Goal: Transaction & Acquisition: Purchase product/service

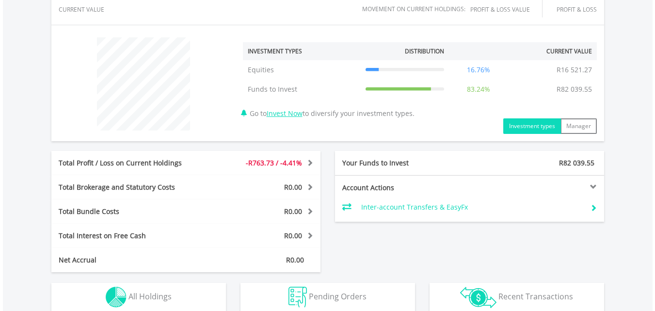
scroll to position [485, 0]
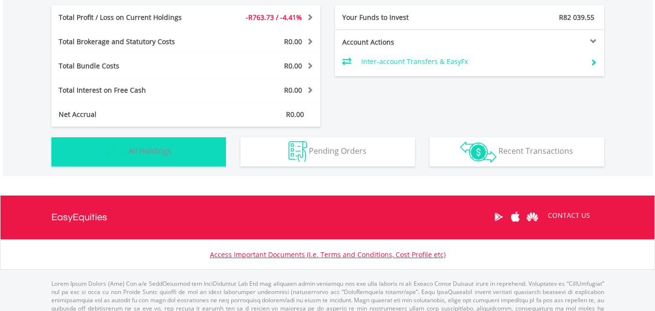
click at [168, 146] on span "All Holdings" at bounding box center [150, 150] width 43 height 11
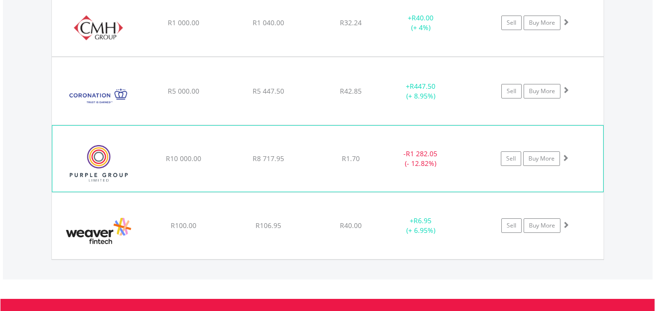
scroll to position [874, 0]
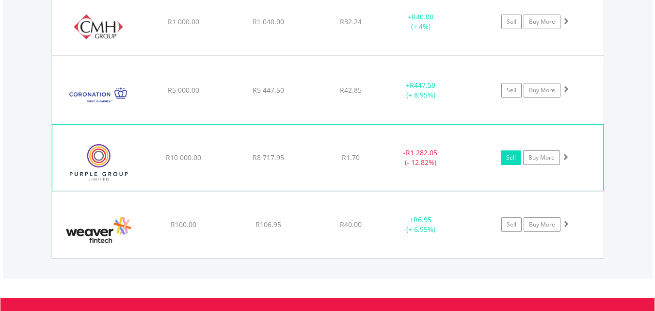
click at [506, 157] on link "Sell" at bounding box center [511, 157] width 20 height 15
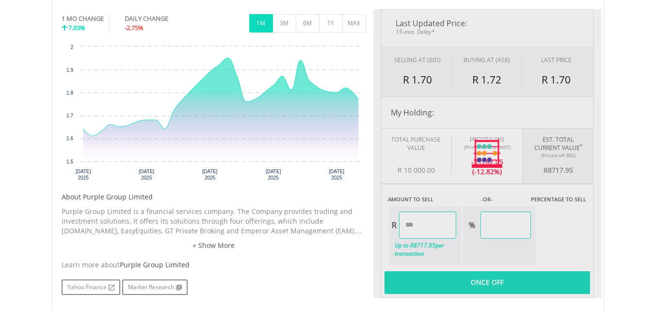
type input "*******"
type input "******"
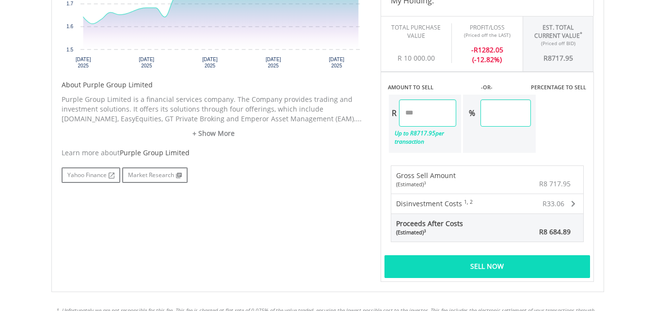
scroll to position [485, 0]
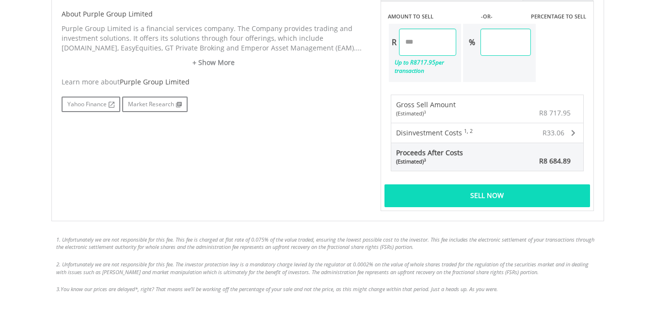
click at [501, 202] on div "Sell Now" at bounding box center [488, 195] width 206 height 22
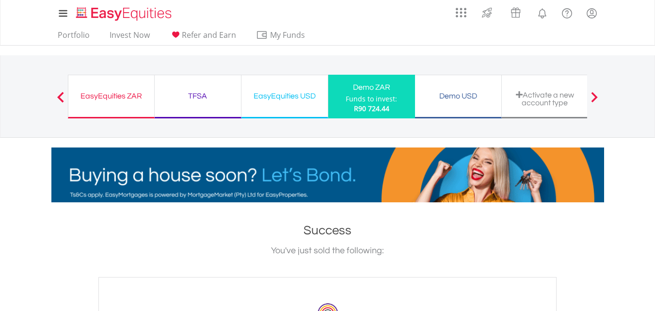
click at [354, 92] on div "Demo ZAR" at bounding box center [371, 87] width 75 height 14
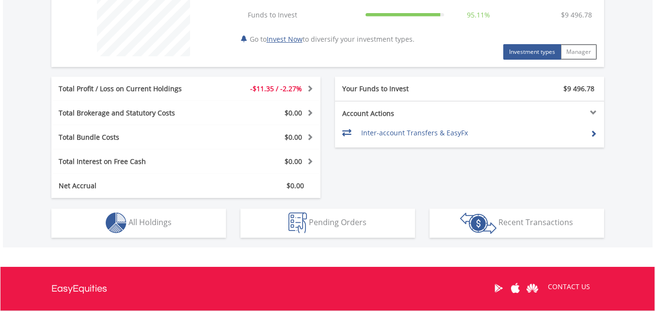
scroll to position [436, 0]
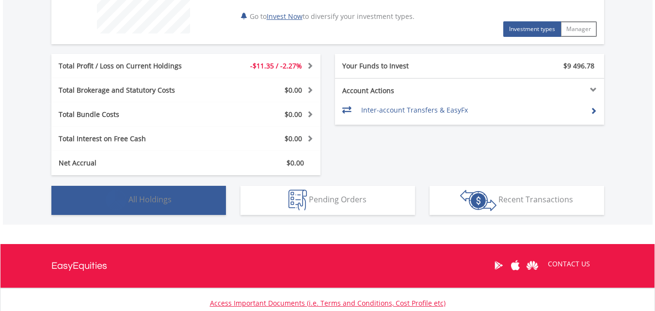
click at [176, 195] on button "Holdings All Holdings" at bounding box center [138, 200] width 175 height 29
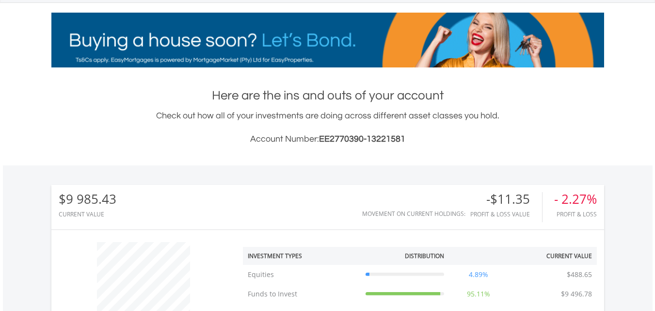
scroll to position [131, 0]
